Goal: Navigation & Orientation: Find specific page/section

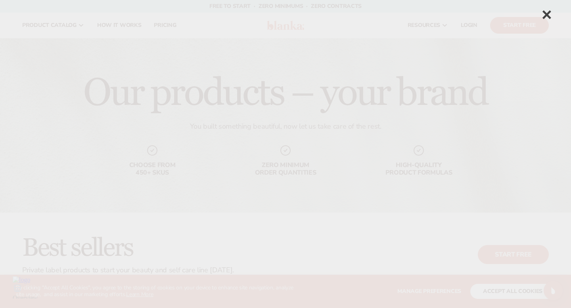
click at [549, 12] on div "×" at bounding box center [546, 15] width 10 height 10
